Goal: Task Accomplishment & Management: Use online tool/utility

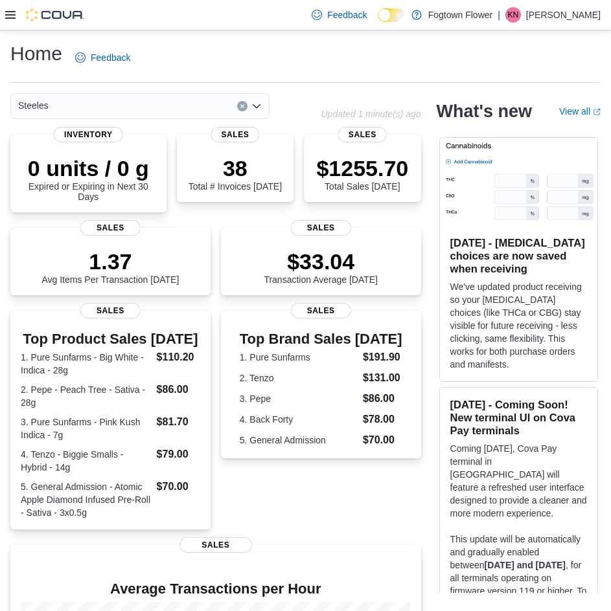
click at [372, 88] on div "Home Feedback Steeles Updated 1 minute(s) ago 0 units / 0 g Expired or Expiring…" at bounding box center [305, 423] width 611 height 787
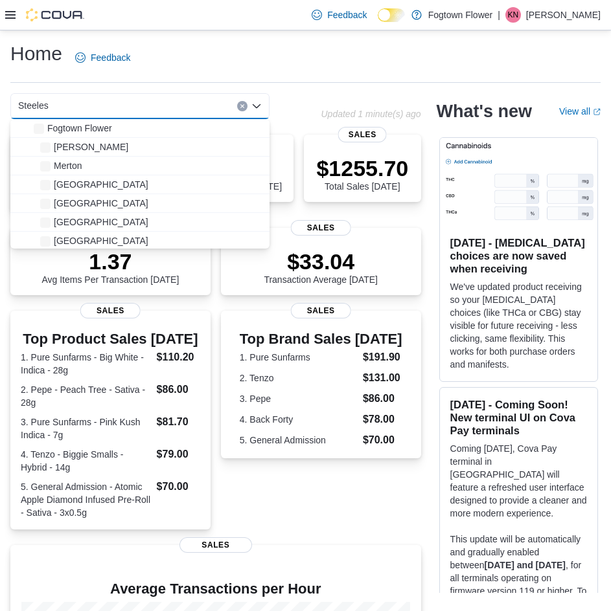
click at [54, 100] on input at bounding box center [54, 106] width 1 height 16
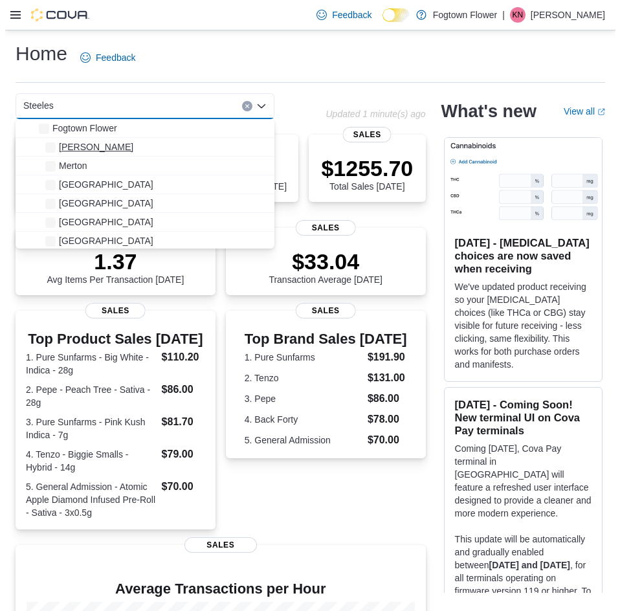
scroll to position [21, 0]
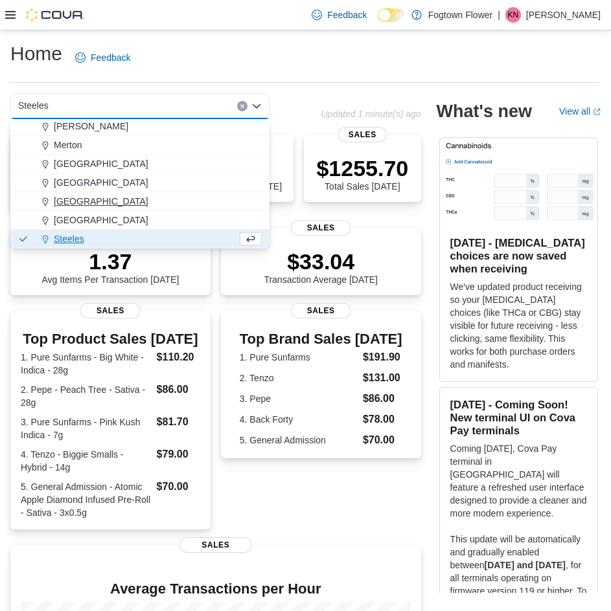
click at [100, 199] on div "North York" at bounding box center [148, 201] width 228 height 13
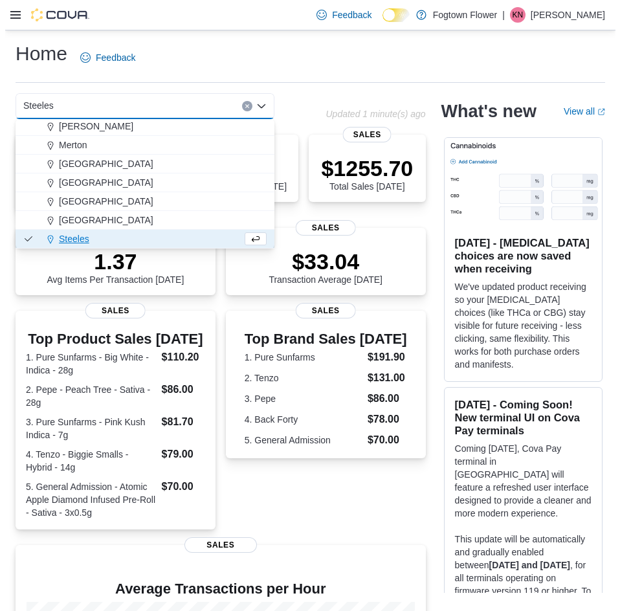
scroll to position [0, 0]
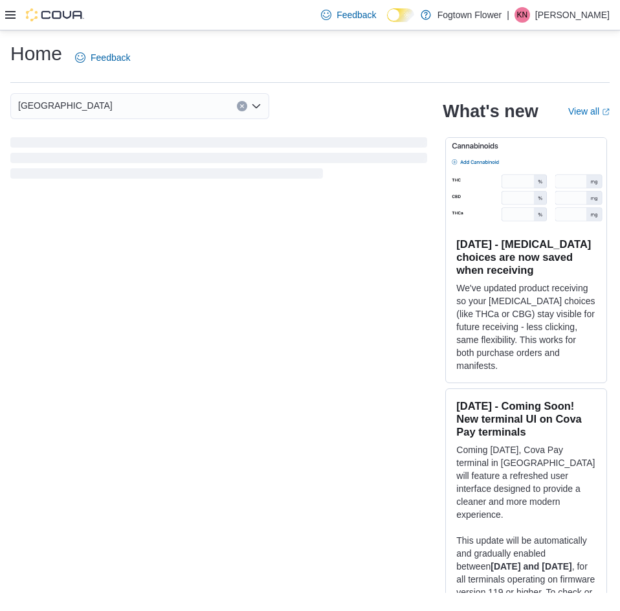
click at [6, 16] on icon at bounding box center [10, 15] width 10 height 10
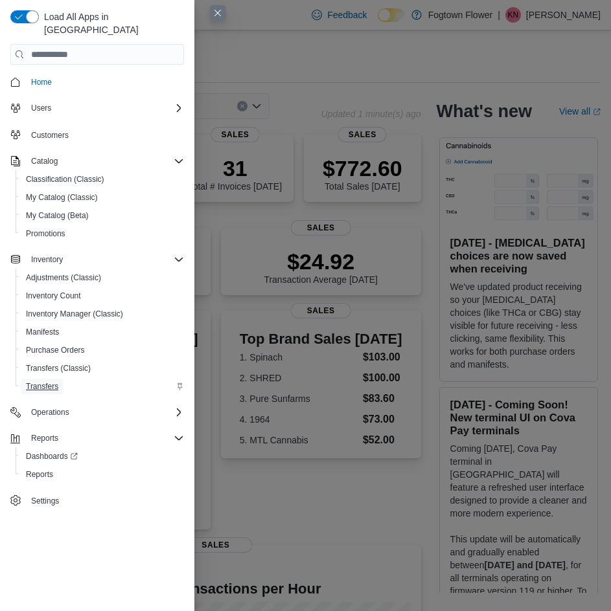
click at [63, 379] on link "Transfers" at bounding box center [42, 387] width 43 height 16
